Goal: Information Seeking & Learning: Learn about a topic

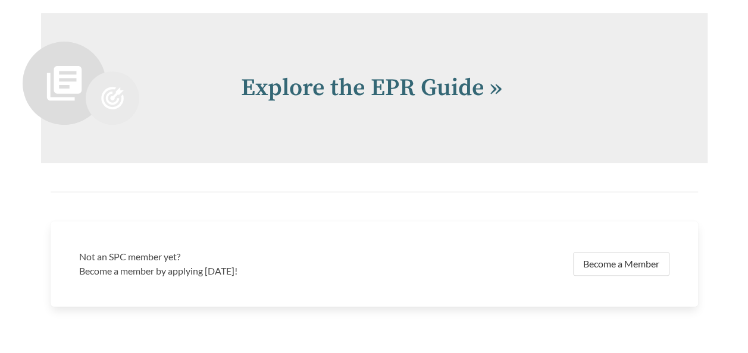
scroll to position [2438, 0]
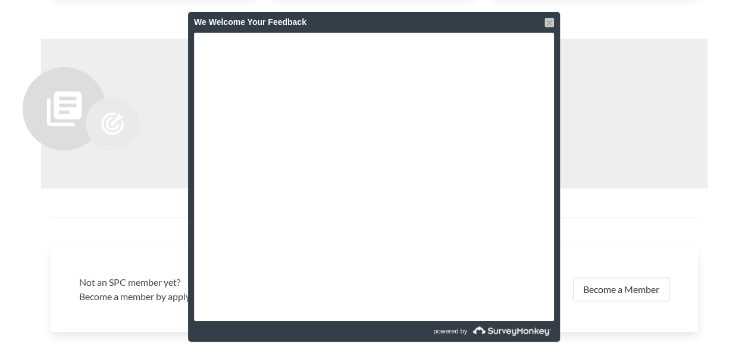
click at [548, 21] on div at bounding box center [549, 23] width 10 height 10
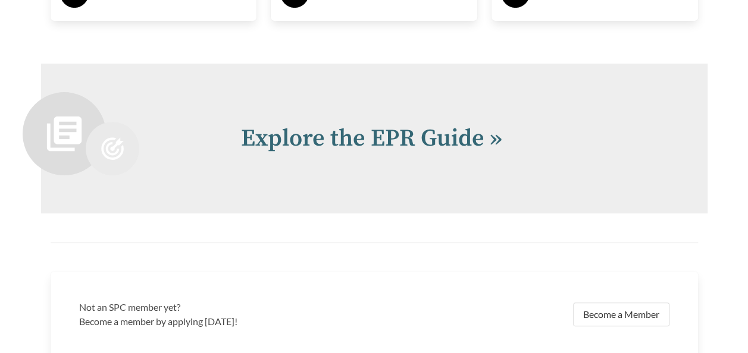
scroll to position [2445, 0]
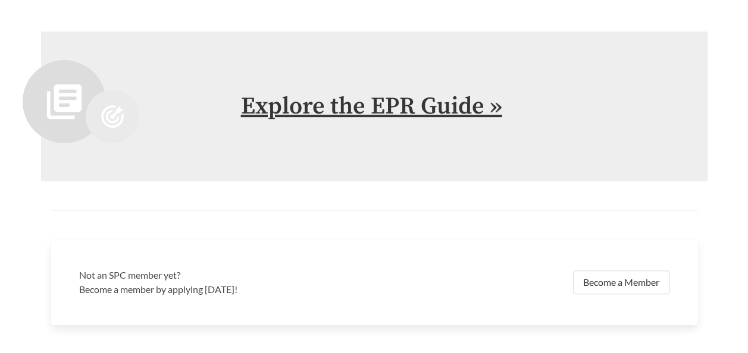
click at [259, 108] on link "Explore the EPR Guide »" at bounding box center [371, 107] width 261 height 30
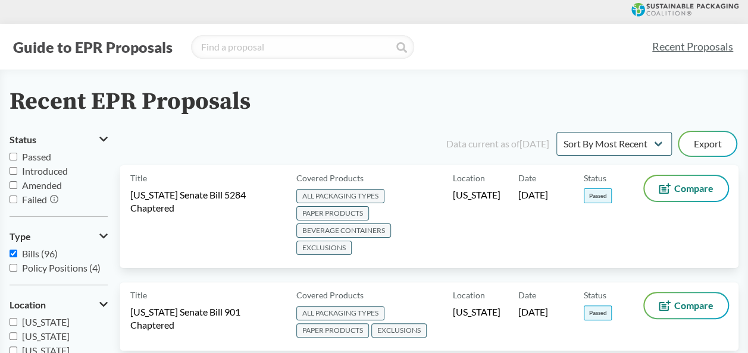
click at [17, 267] on input "Policy Positions (4)" at bounding box center [14, 268] width 8 height 8
checkbox input "true"
click at [14, 250] on input "Bills (96)" at bounding box center [14, 254] width 8 height 8
click at [15, 253] on input "Bills (96)" at bounding box center [14, 254] width 8 height 8
checkbox input "true"
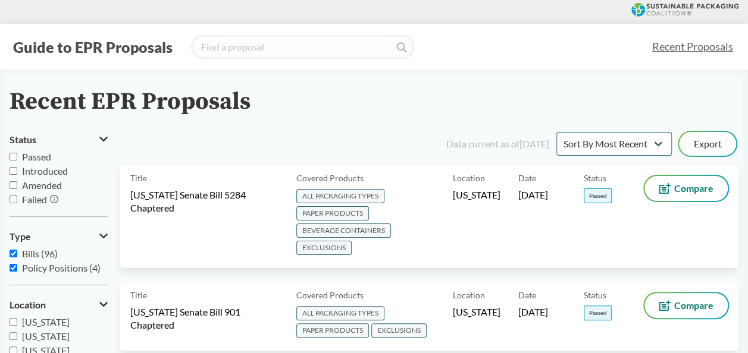
click at [11, 266] on input "Policy Positions (4)" at bounding box center [14, 268] width 8 height 8
checkbox input "true"
click at [706, 143] on button "Export" at bounding box center [707, 144] width 57 height 24
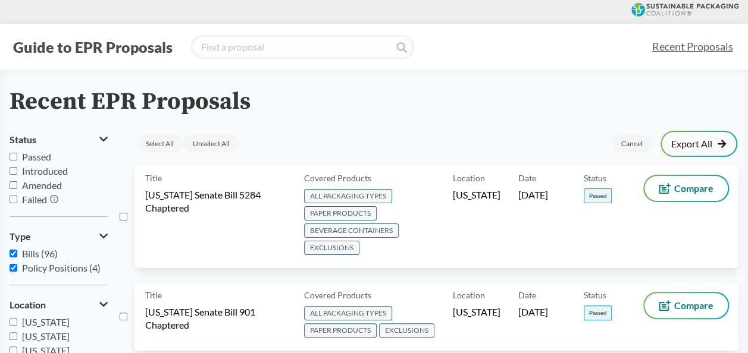
click at [706, 142] on link "Export All" at bounding box center [698, 144] width 55 height 10
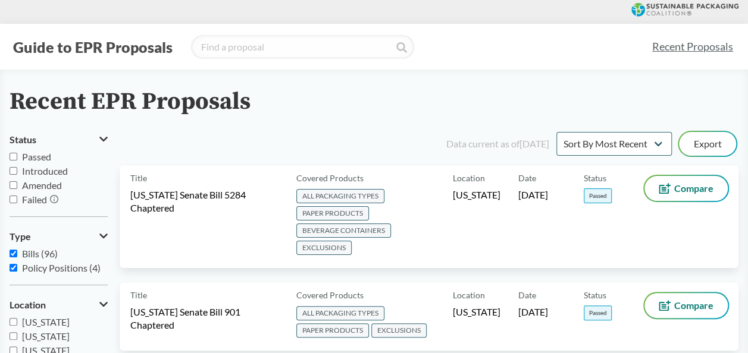
click at [12, 251] on input "Bills (96)" at bounding box center [14, 254] width 8 height 8
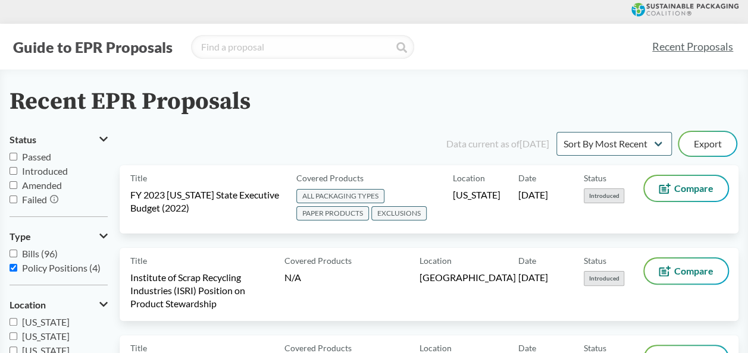
click at [14, 250] on input "Bills (96)" at bounding box center [14, 254] width 8 height 8
checkbox input "true"
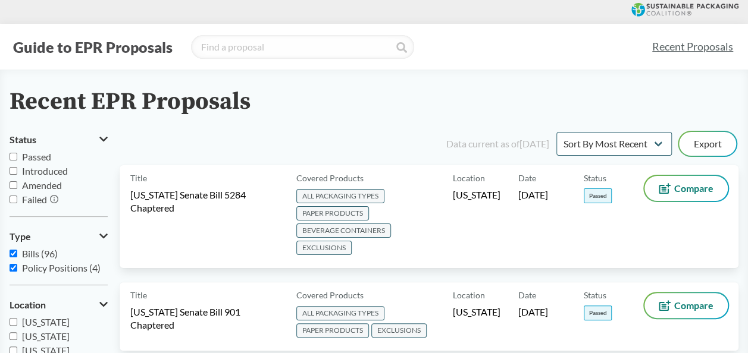
click at [14, 269] on input "Policy Positions (4)" at bounding box center [14, 268] width 8 height 8
checkbox input "false"
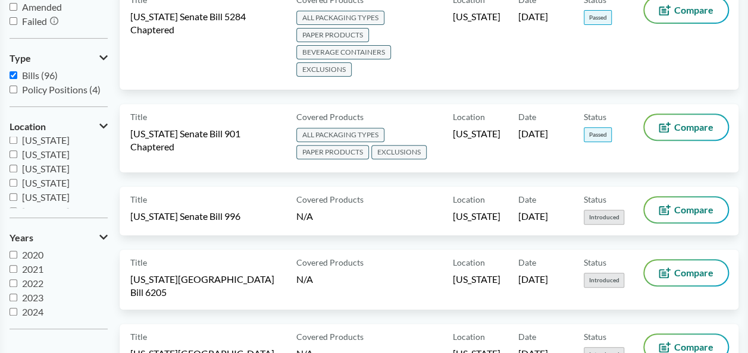
scroll to position [193, 0]
click at [14, 164] on input "[US_STATE]" at bounding box center [14, 165] width 8 height 8
checkbox input "true"
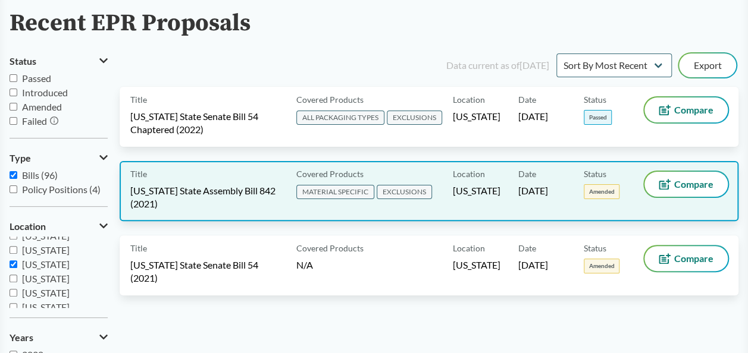
scroll to position [59, 0]
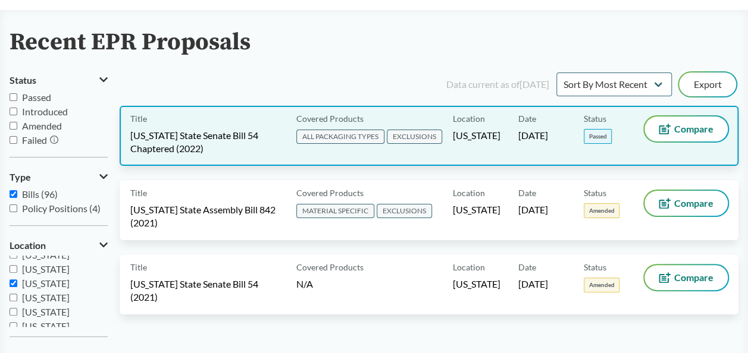
click at [180, 129] on span "[US_STATE] State Senate Bill 54 Chaptered (2022)" at bounding box center [206, 142] width 152 height 26
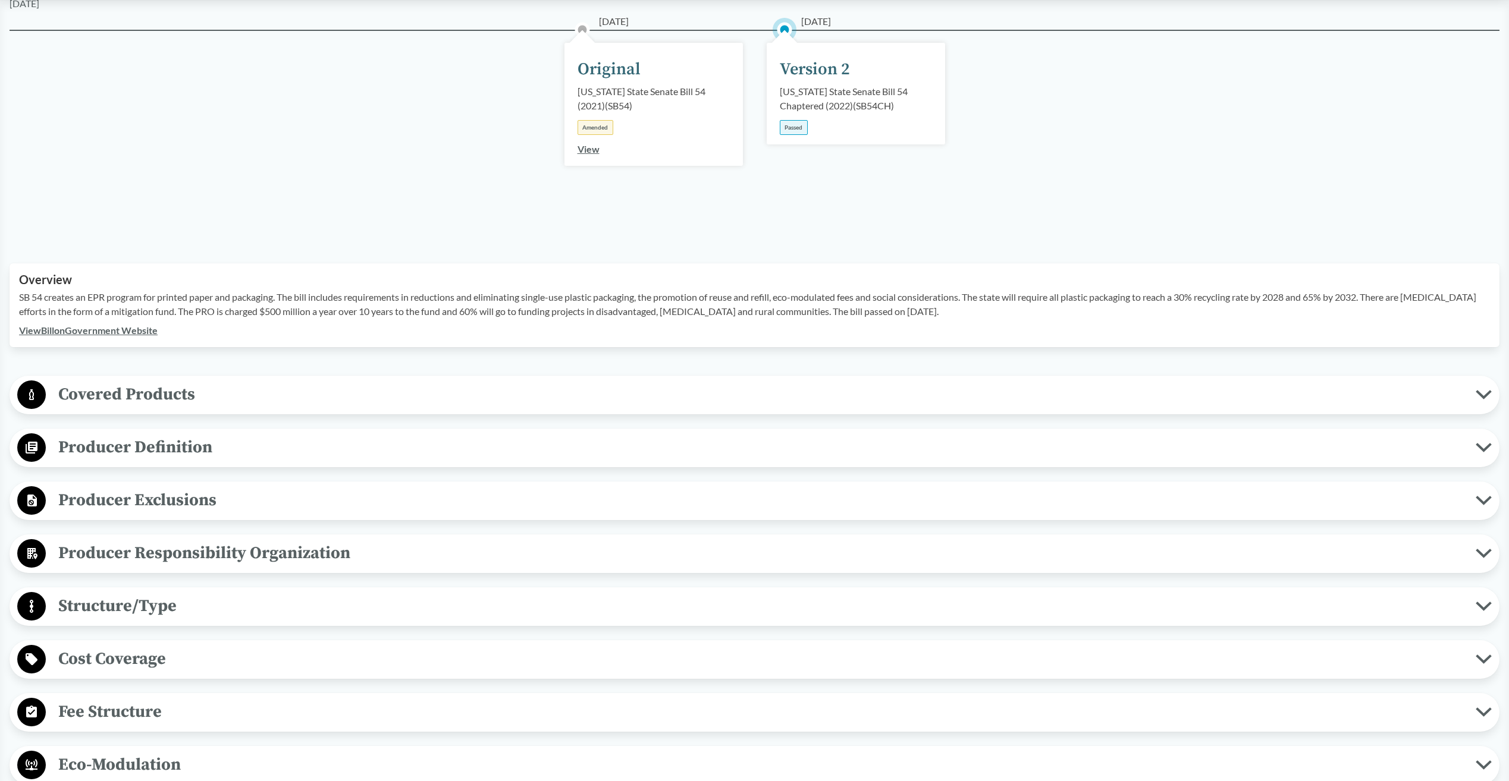
scroll to position [238, 0]
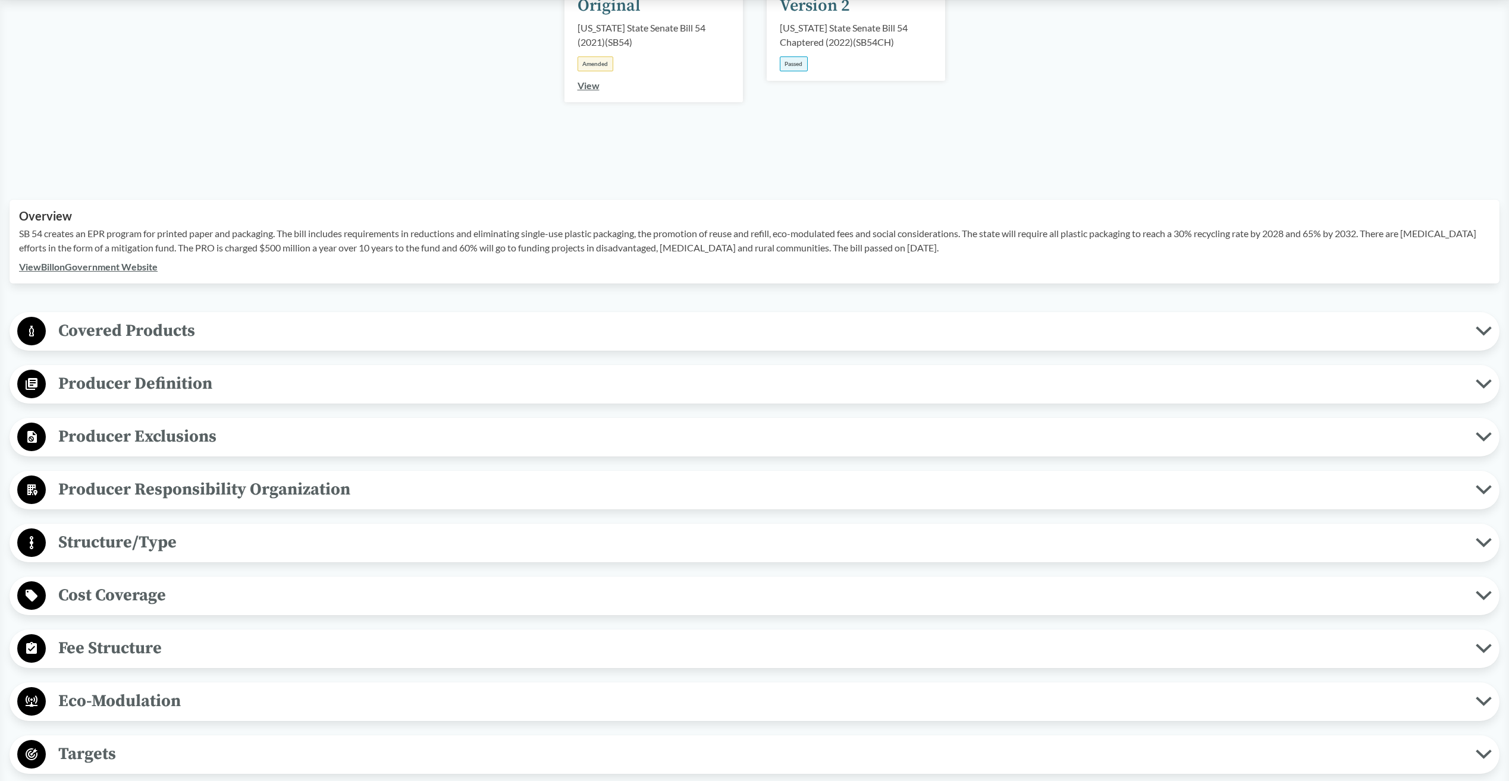
click at [142, 336] on span "Covered Products" at bounding box center [761, 331] width 1430 height 27
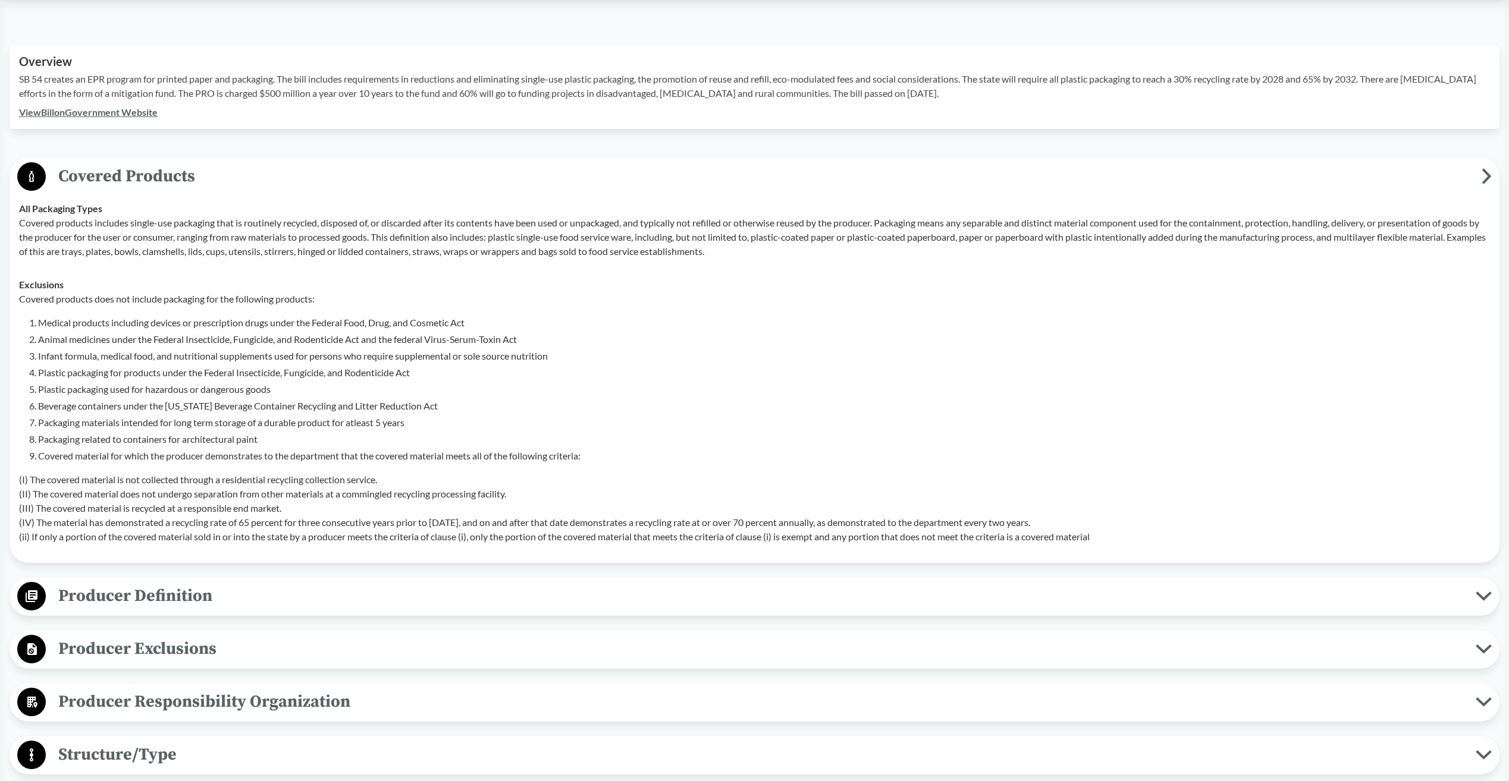
scroll to position [416, 0]
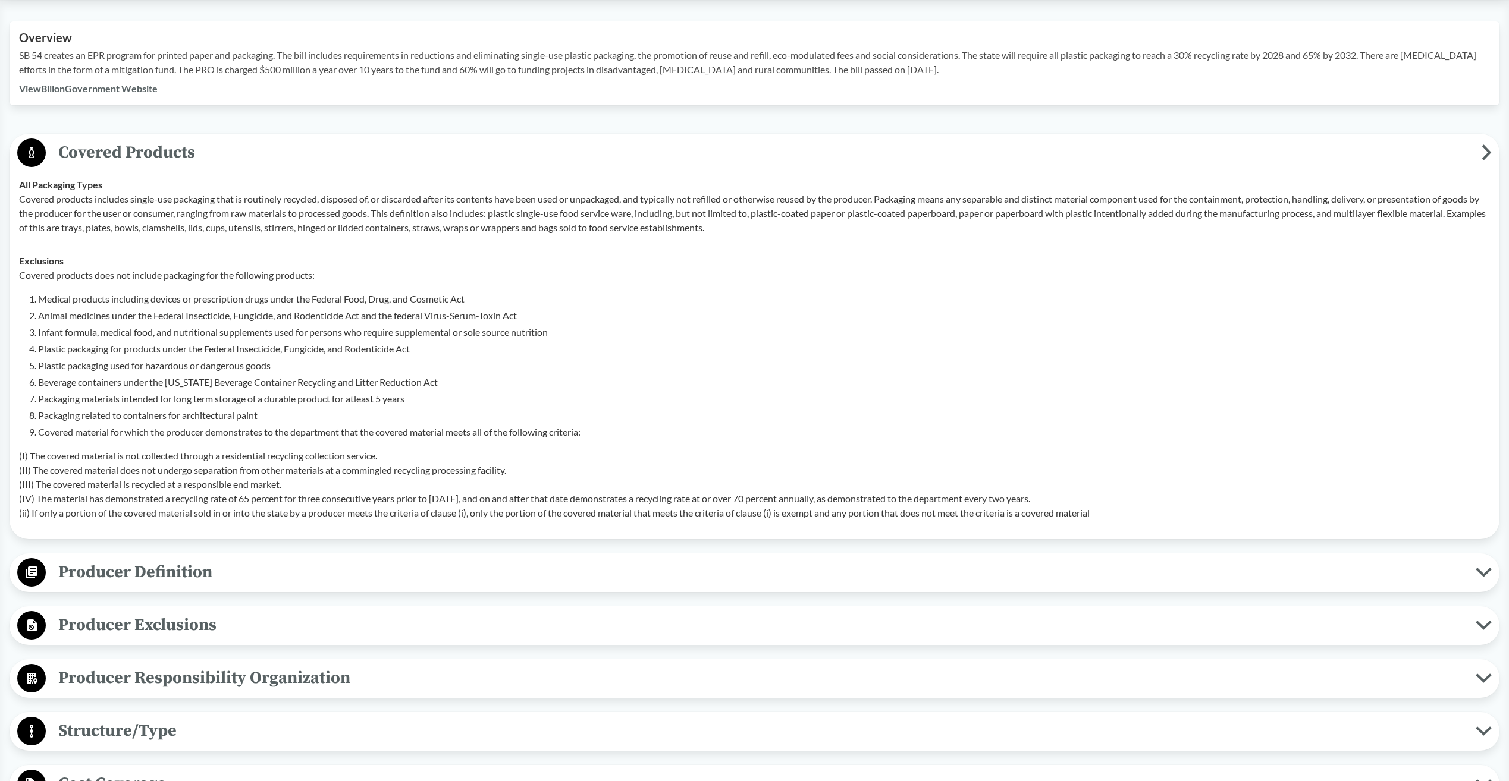
click at [147, 353] on span "Producer Definition" at bounding box center [761, 572] width 1430 height 27
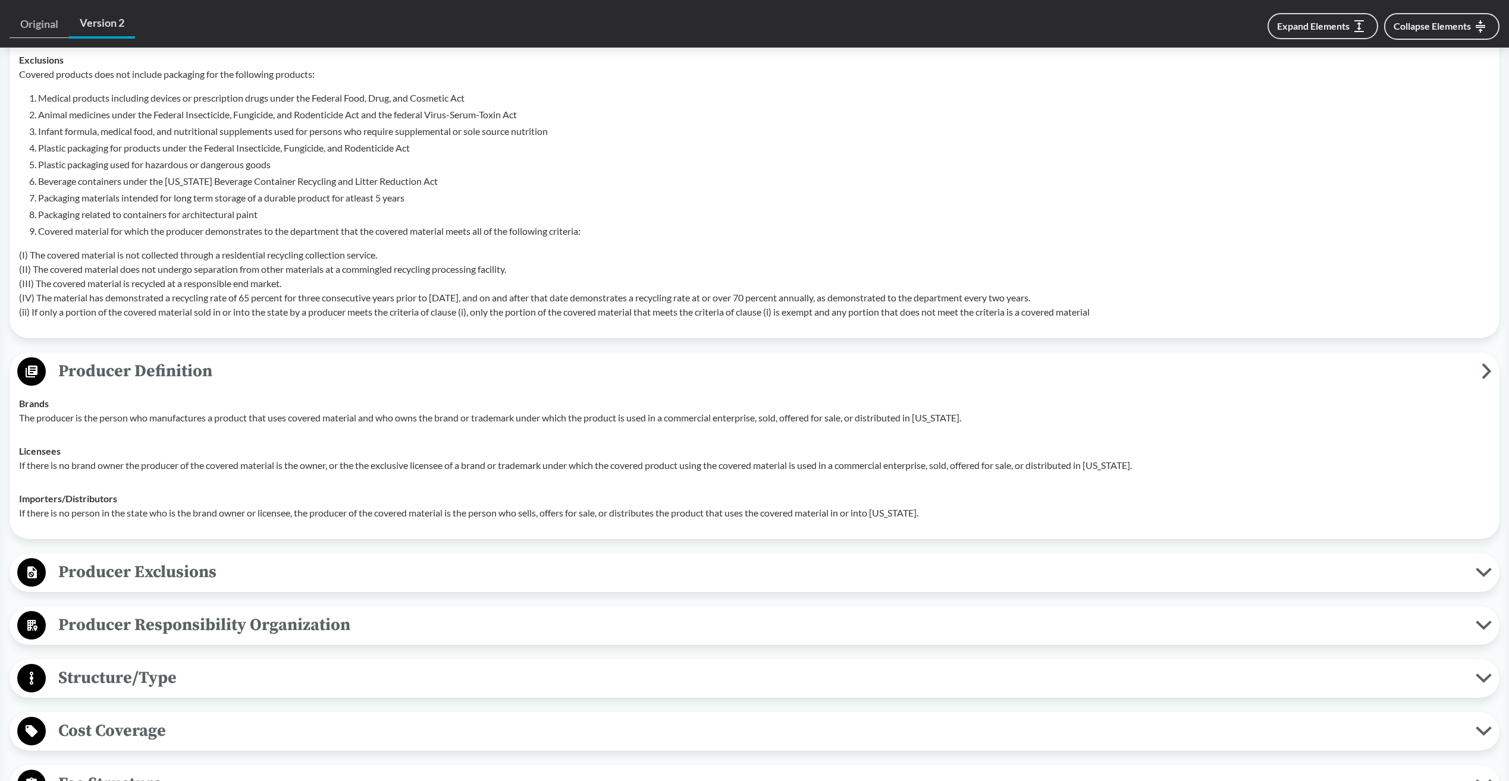
scroll to position [654, 0]
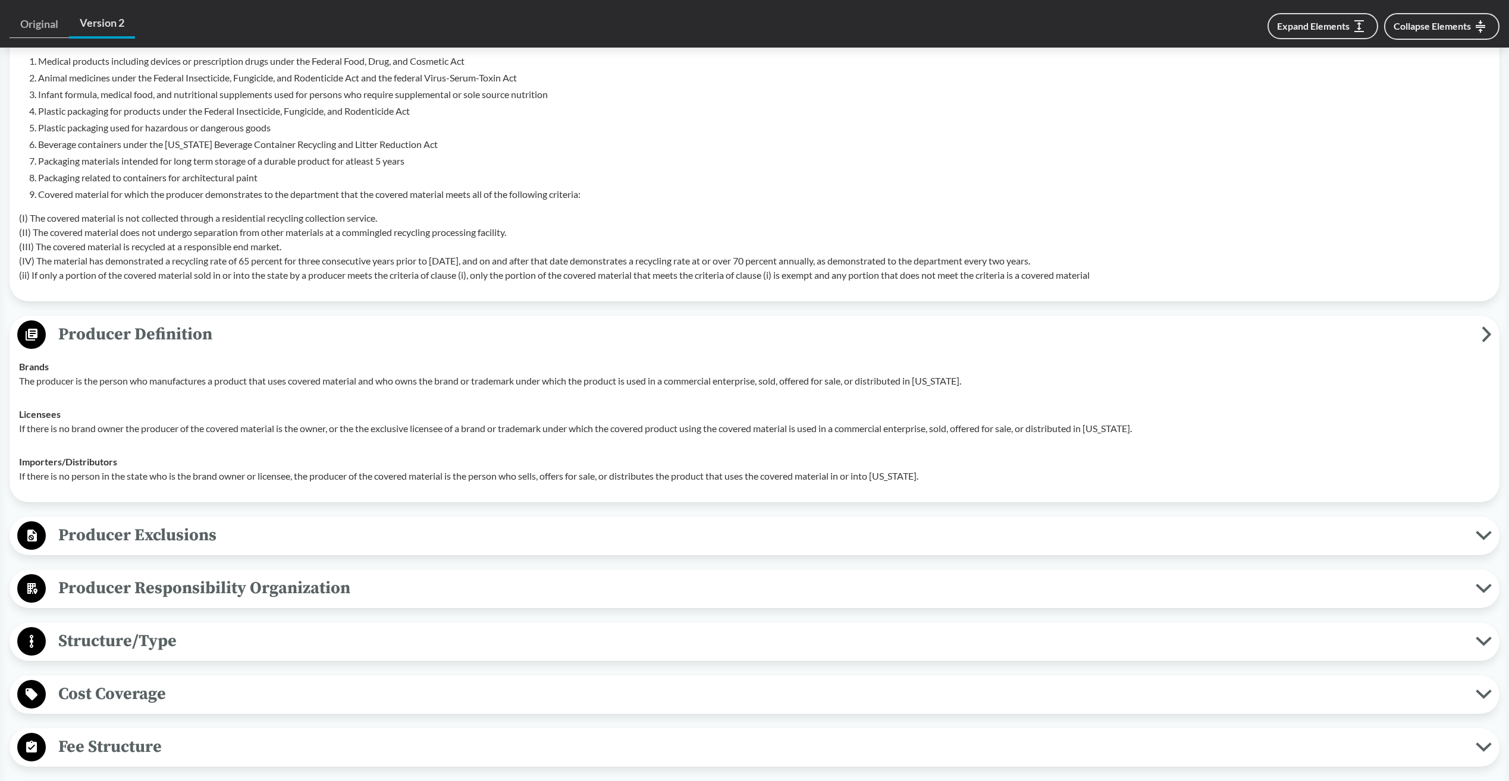
click at [155, 353] on span "Producer Responsibility Organization" at bounding box center [761, 588] width 1430 height 27
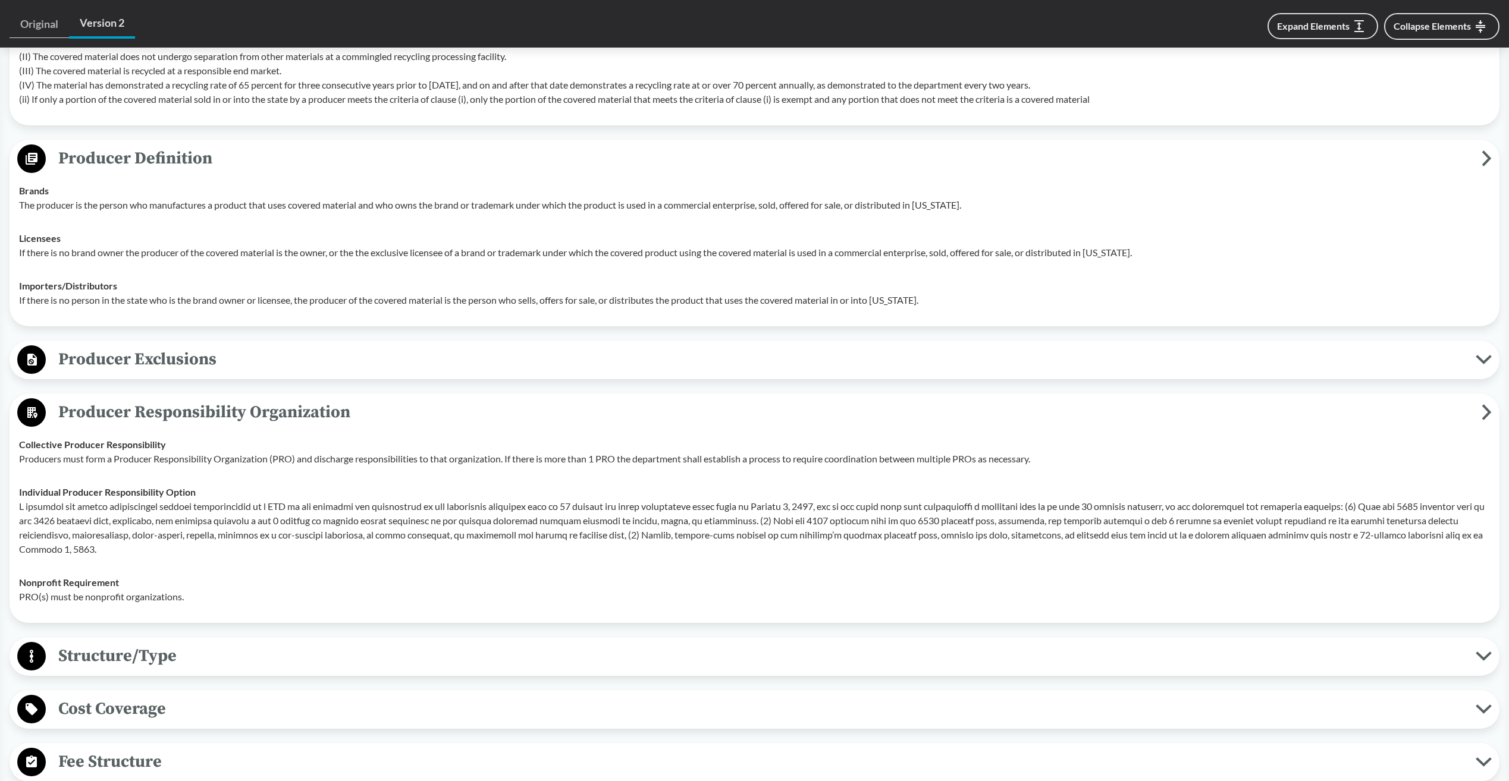
scroll to position [833, 0]
click at [142, 353] on span "Producer Exclusions" at bounding box center [761, 357] width 1430 height 27
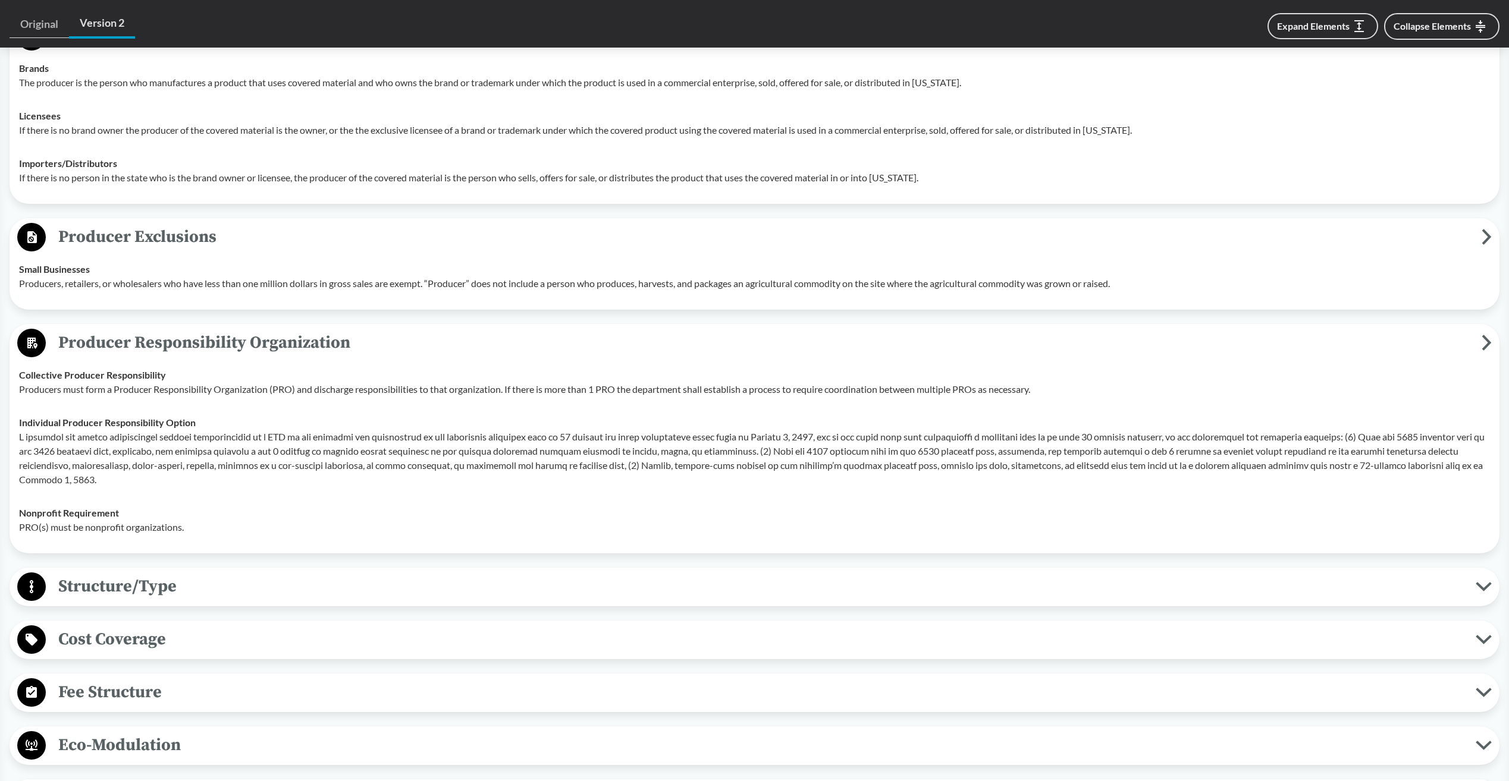
scroll to position [1011, 0]
